Goal: Information Seeking & Learning: Learn about a topic

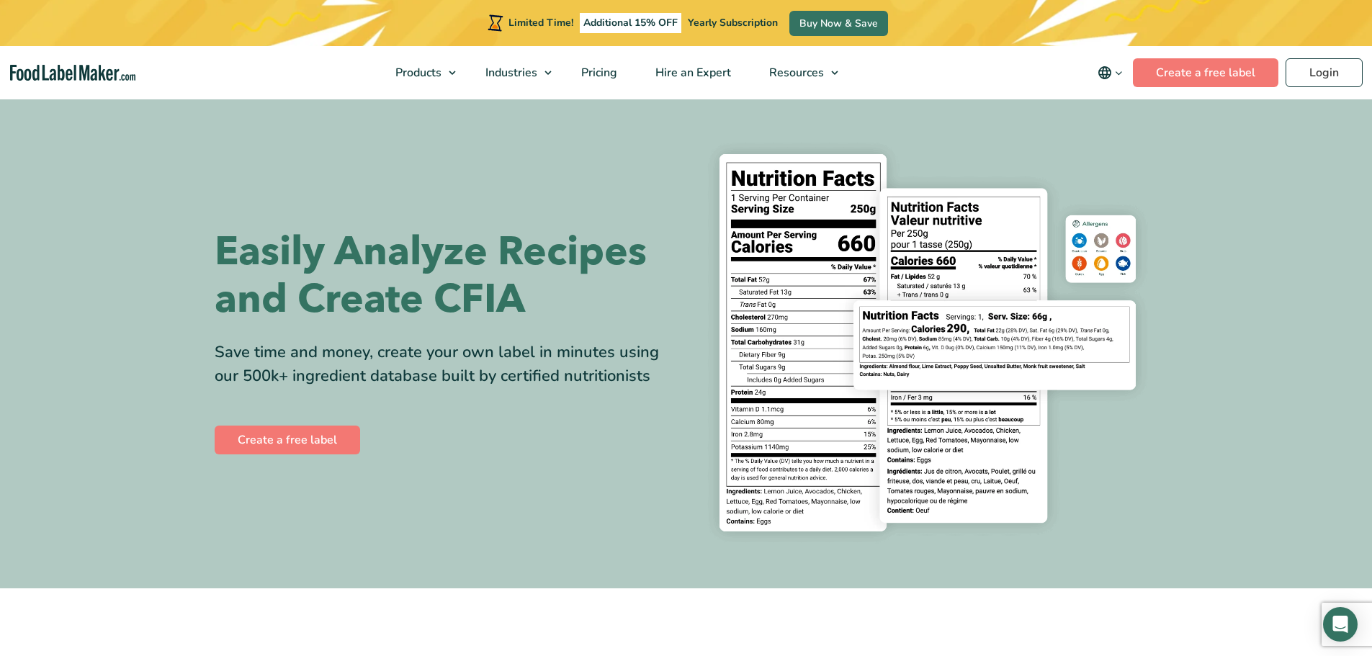
click at [1124, 74] on icon "main navigation" at bounding box center [1118, 73] width 11 height 11
click at [1125, 142] on link "Français" at bounding box center [1130, 143] width 40 height 14
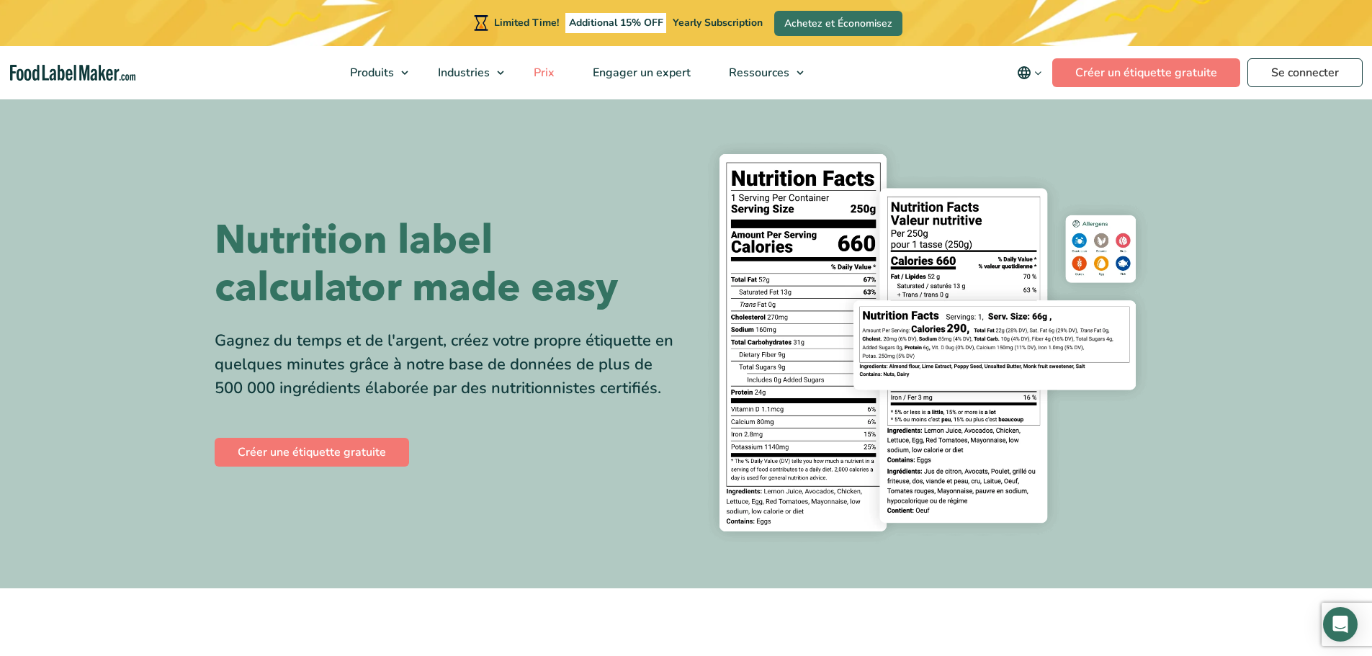
click at [548, 63] on link "Prix" at bounding box center [542, 72] width 55 height 53
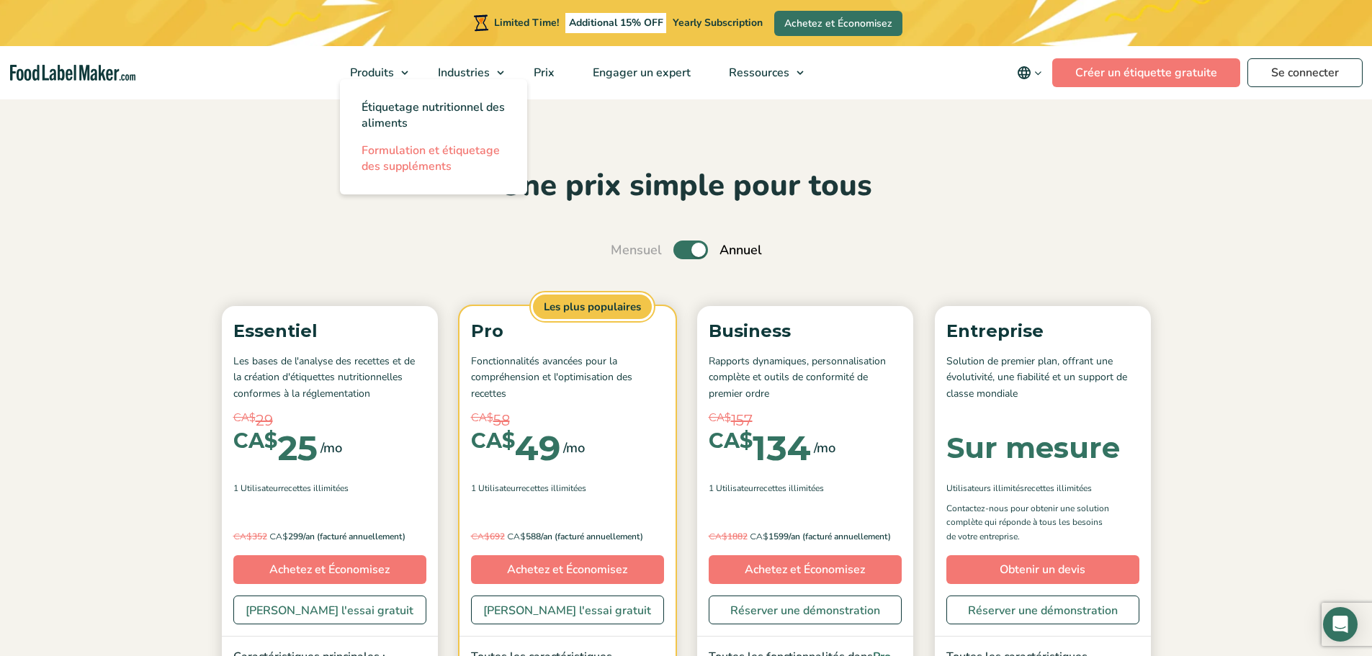
click at [432, 162] on span "Formulation et étiquetage des suppléments" at bounding box center [430, 159] width 138 height 32
click at [408, 107] on span "Étiquetage nutritionnel des aliments" at bounding box center [432, 115] width 143 height 32
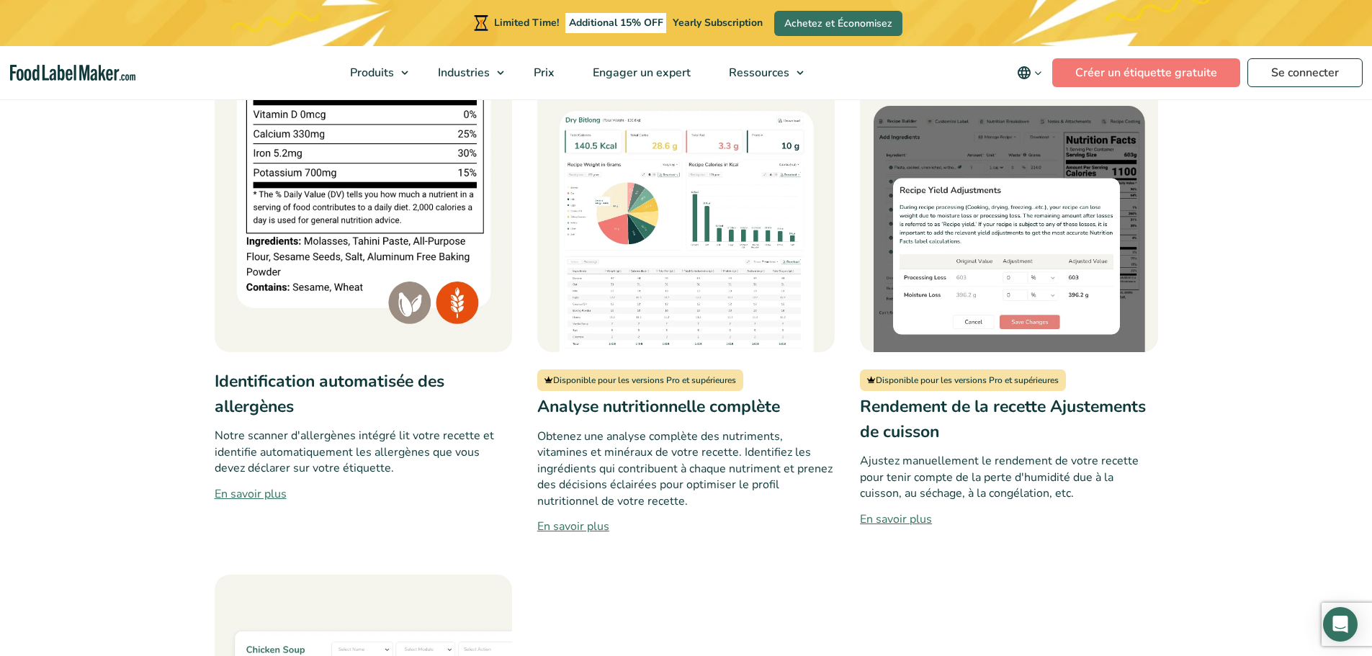
scroll to position [1296, 0]
